Goal: Ask a question

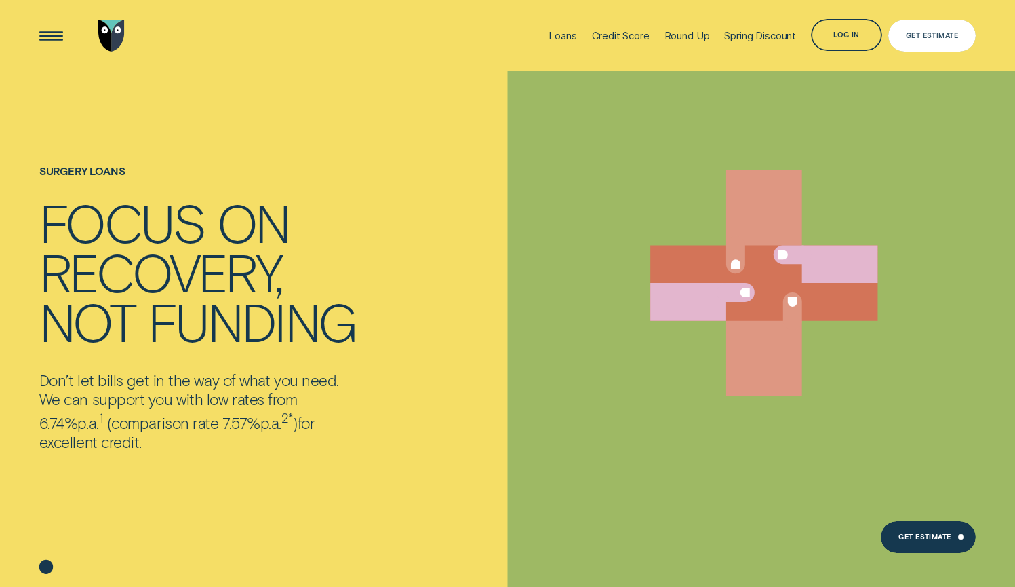
click at [931, 37] on div "Get Estimate" at bounding box center [932, 36] width 52 height 6
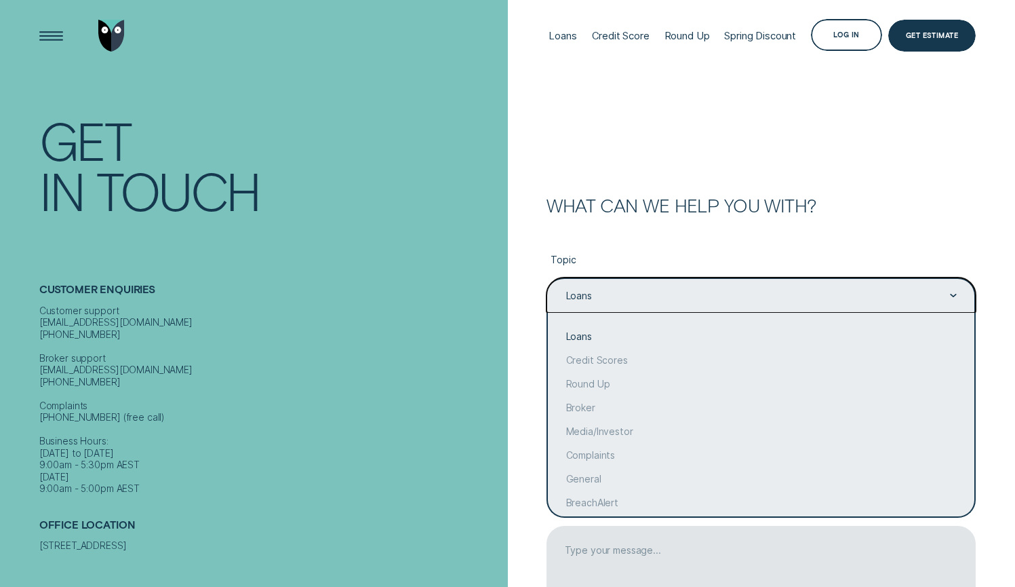
click at [660, 298] on div "Loans" at bounding box center [761, 296] width 393 height 14
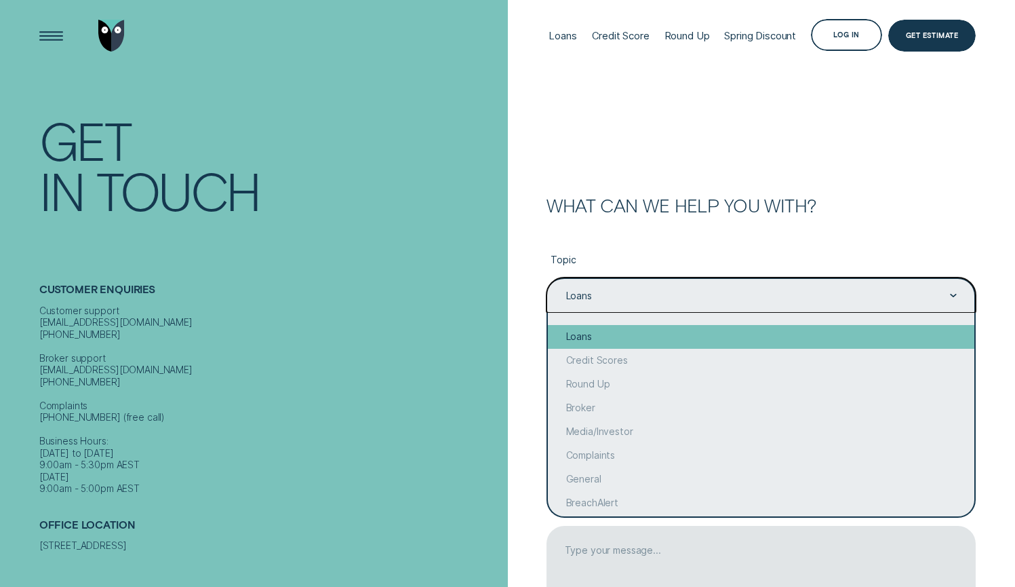
click at [655, 328] on div "Loans" at bounding box center [761, 337] width 427 height 24
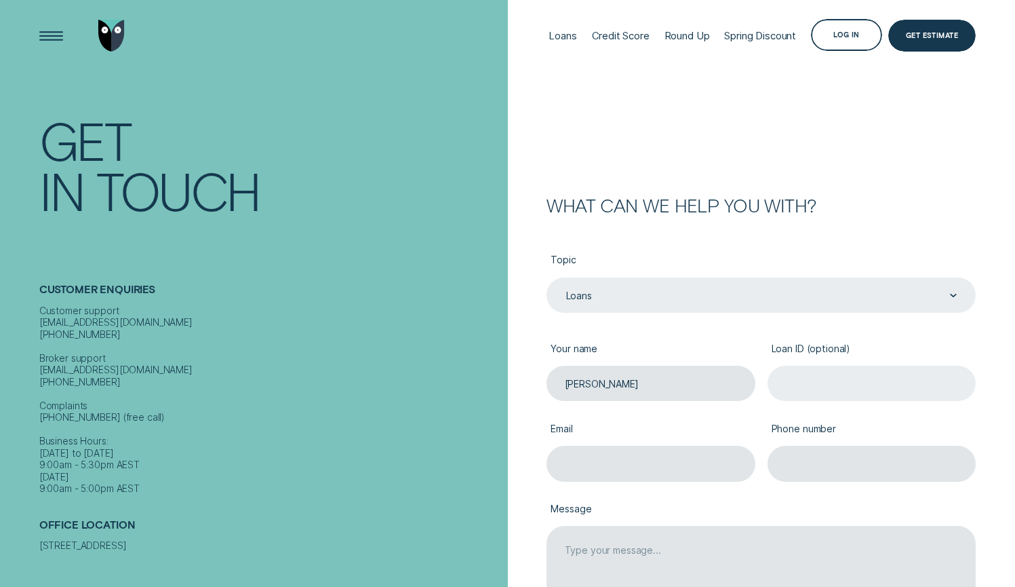
type input "Lloyd"
click at [800, 383] on input "Loan ID (optional)" at bounding box center [872, 384] width 209 height 36
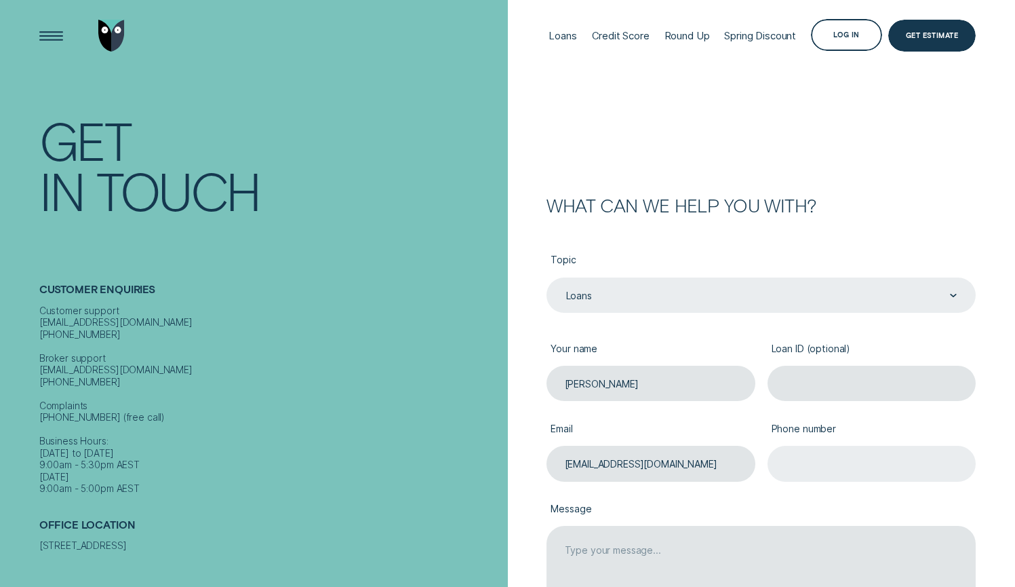
type input "lloyddempsey89@gmail.com"
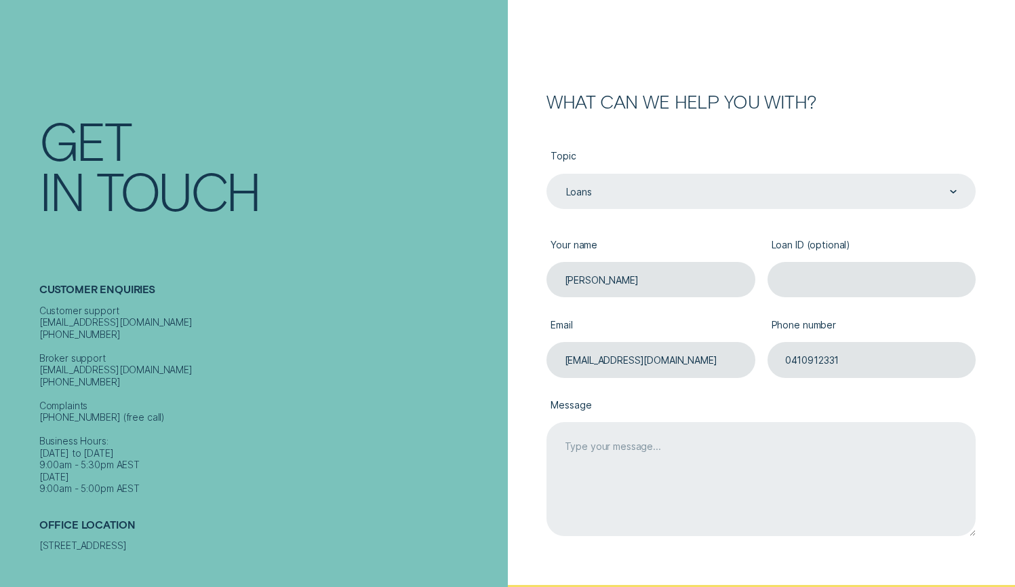
scroll to position [132, 0]
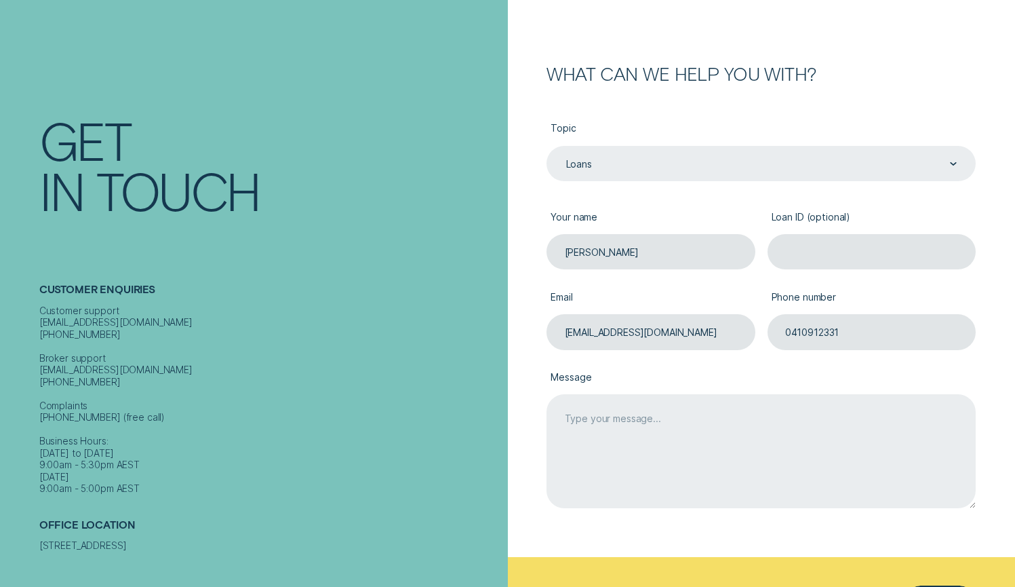
type input "0410912331"
click at [638, 435] on textarea "Message" at bounding box center [761, 451] width 429 height 114
paste textarea "Dear [Provider Name / Lending Team], I hope you’re doing well. I’m contacting y…"
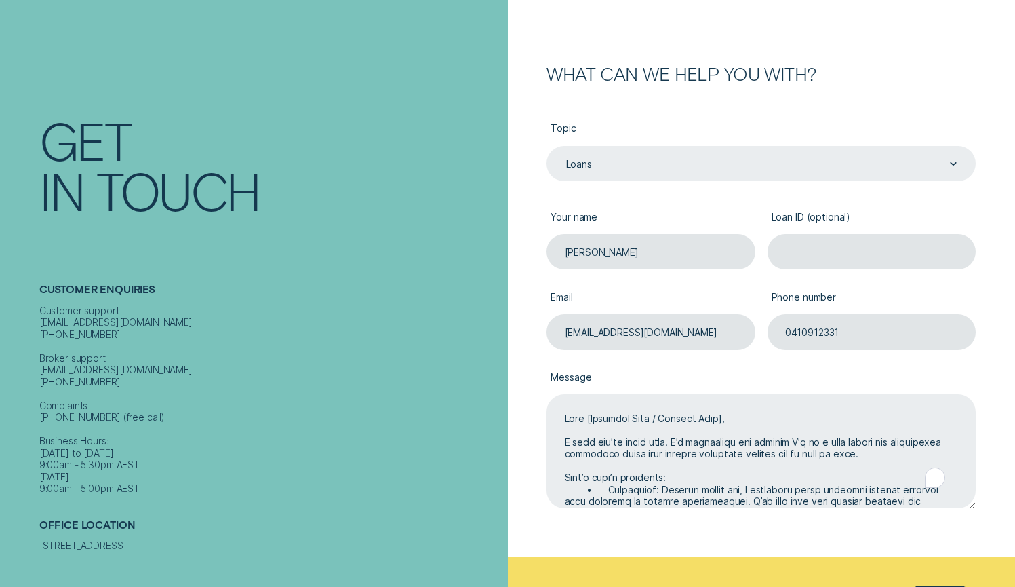
scroll to position [87, 0]
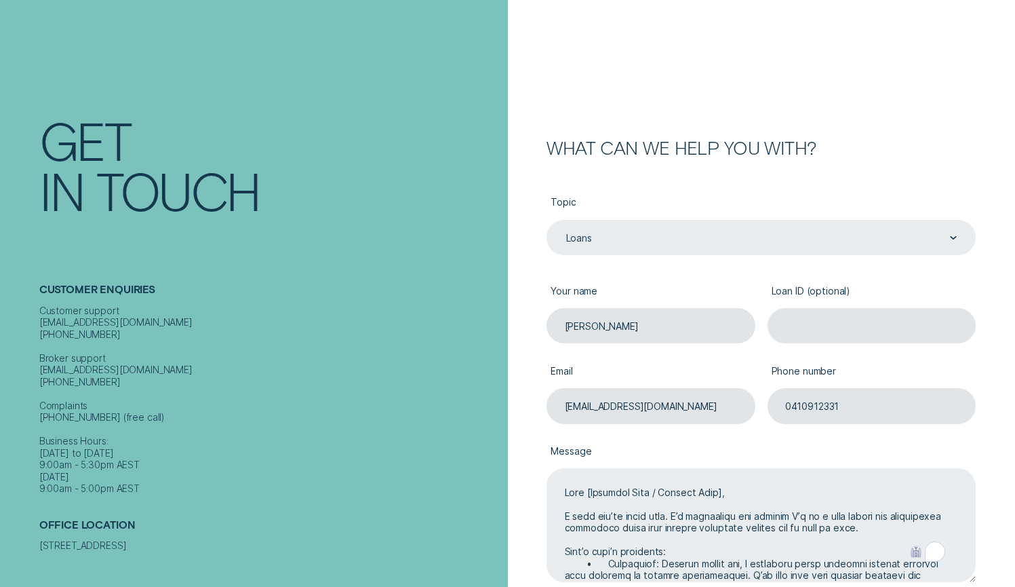
click at [730, 492] on textarea "Message" at bounding box center [761, 525] width 429 height 114
drag, startPoint x: 663, startPoint y: 494, endPoint x: 591, endPoint y: 493, distance: 71.2
click at [591, 493] on textarea "Message" at bounding box center [761, 525] width 429 height 114
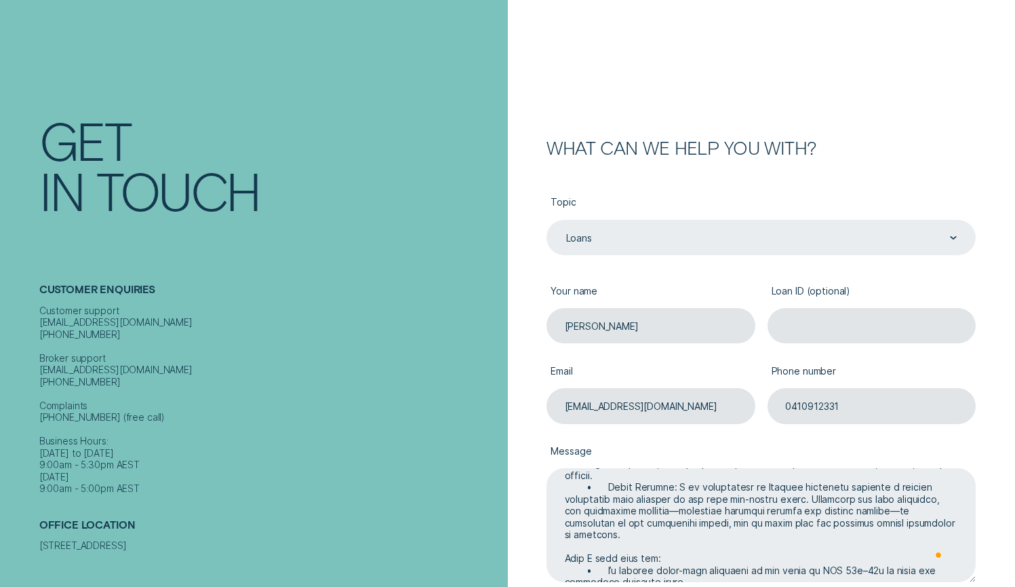
scroll to position [418, 0]
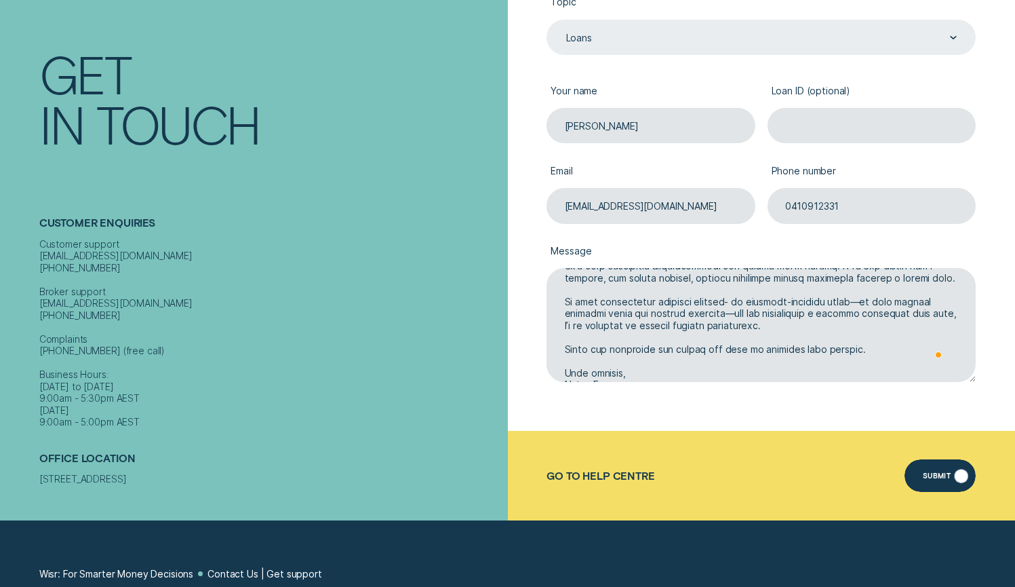
type textarea "Dear Lending Team, I hope you’re doing well. I’m contacting you because I’m in …"
